Goal: Find specific page/section: Find specific page/section

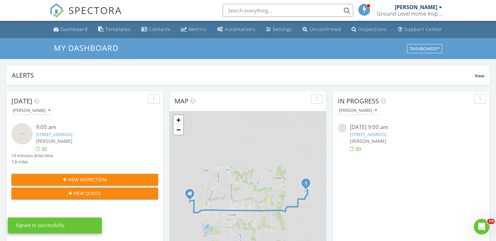
scroll to position [98, 0]
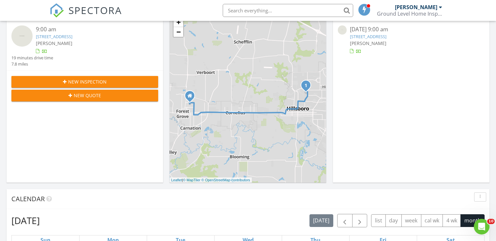
click at [72, 37] on link "622 NE Hood Ct, Hillsboro, OR 97124" at bounding box center [54, 37] width 37 height 6
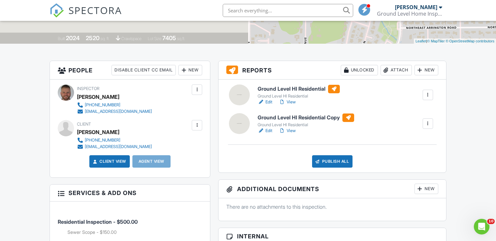
click at [274, 87] on h6 "Ground Level HI Residential" at bounding box center [299, 89] width 82 height 8
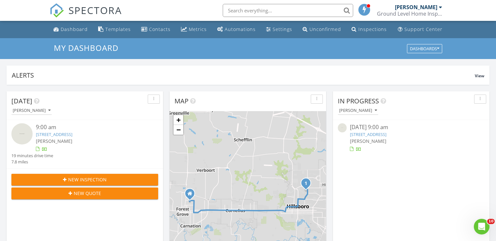
click at [387, 136] on link "622 NE Hood Ct, Hillsboro, OR 97124" at bounding box center [368, 135] width 37 height 6
